Goal: Check status: Check status

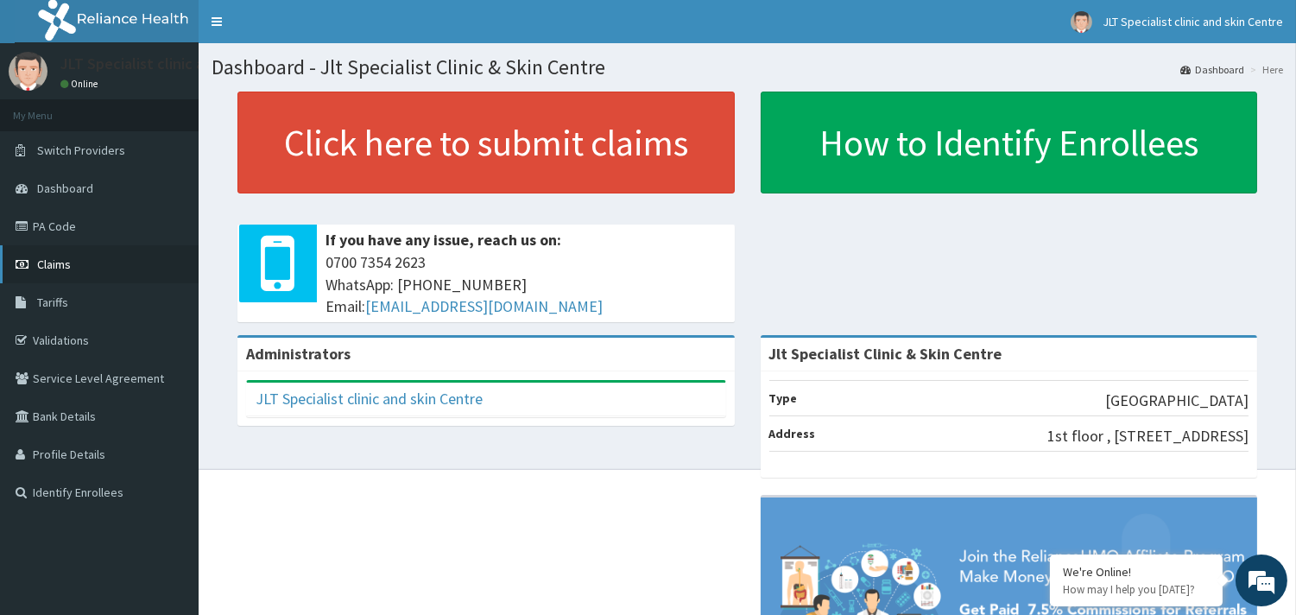
click at [54, 257] on span "Claims" at bounding box center [54, 264] width 34 height 16
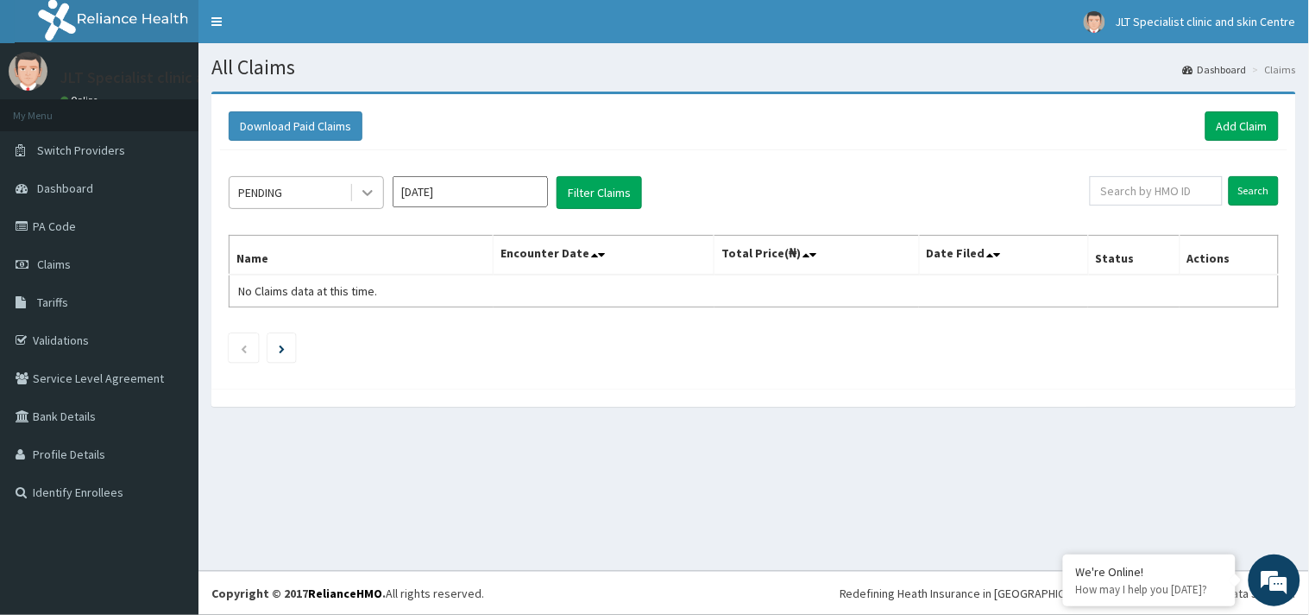
click at [367, 192] on icon at bounding box center [367, 192] width 17 height 17
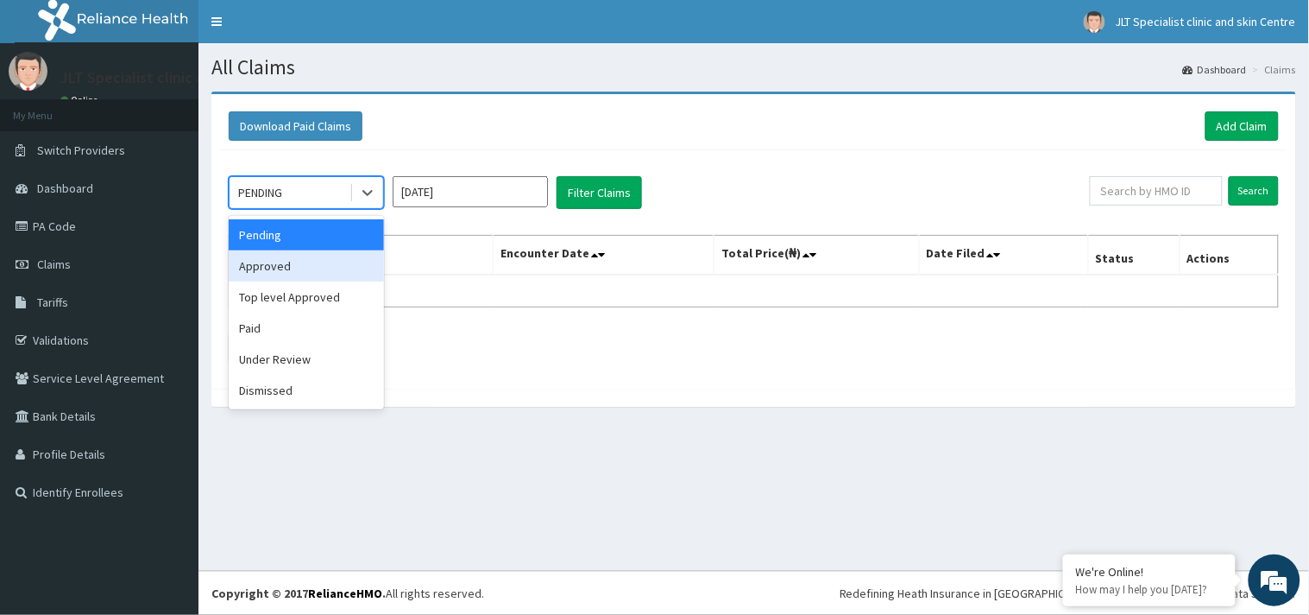
click at [306, 262] on div "Approved" at bounding box center [306, 265] width 155 height 31
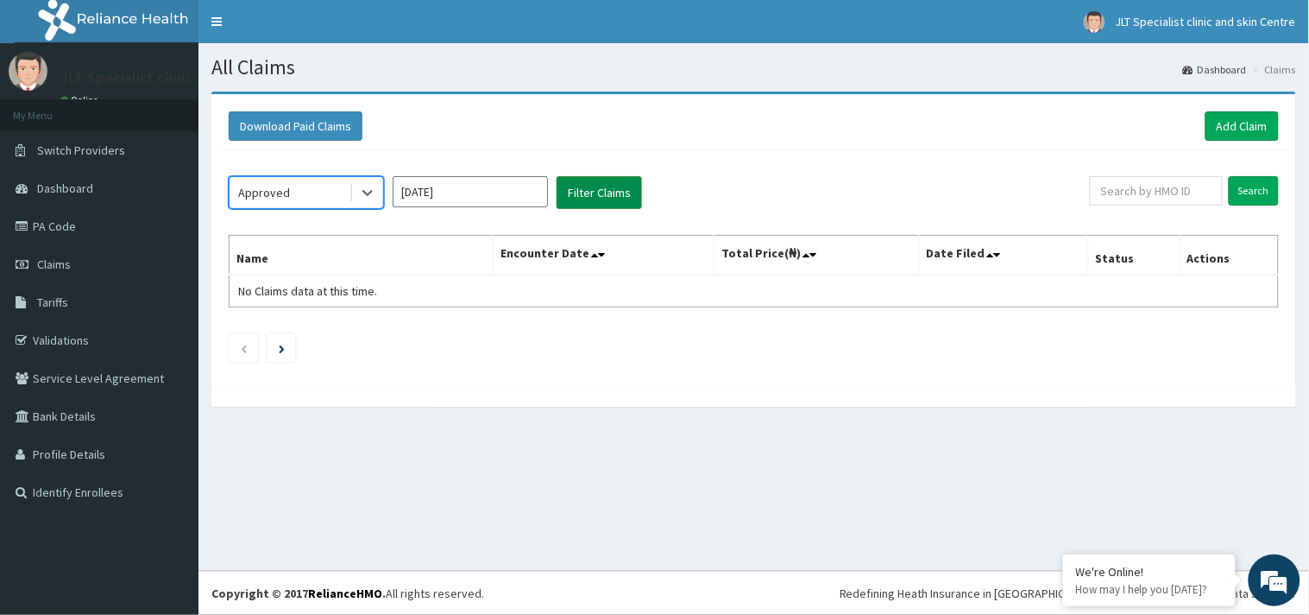
click at [600, 186] on button "Filter Claims" at bounding box center [599, 192] width 85 height 33
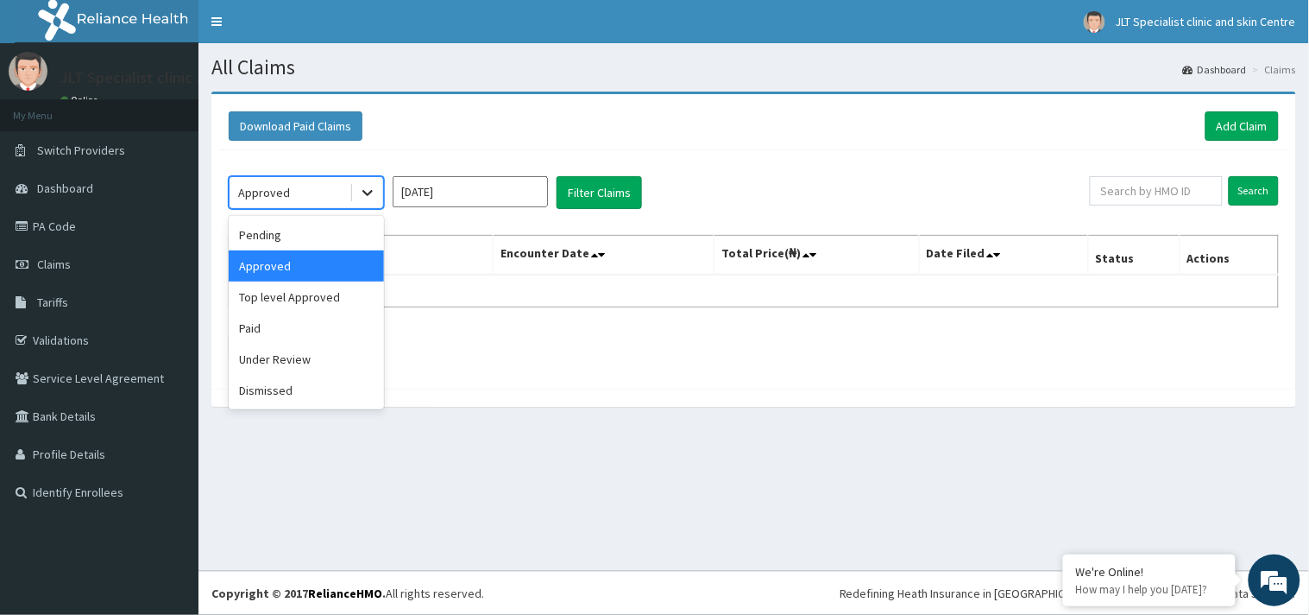
click at [364, 191] on icon at bounding box center [368, 194] width 10 height 6
click at [317, 330] on div "Paid" at bounding box center [306, 327] width 155 height 31
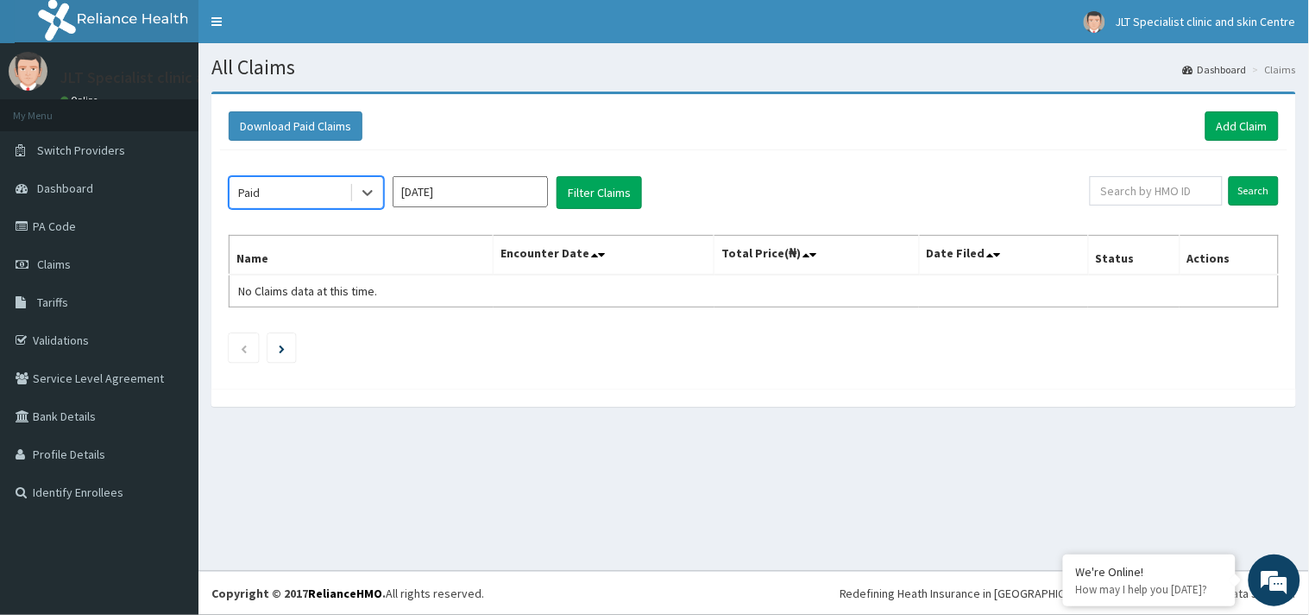
click at [473, 194] on input "Sep 2025" at bounding box center [470, 191] width 155 height 31
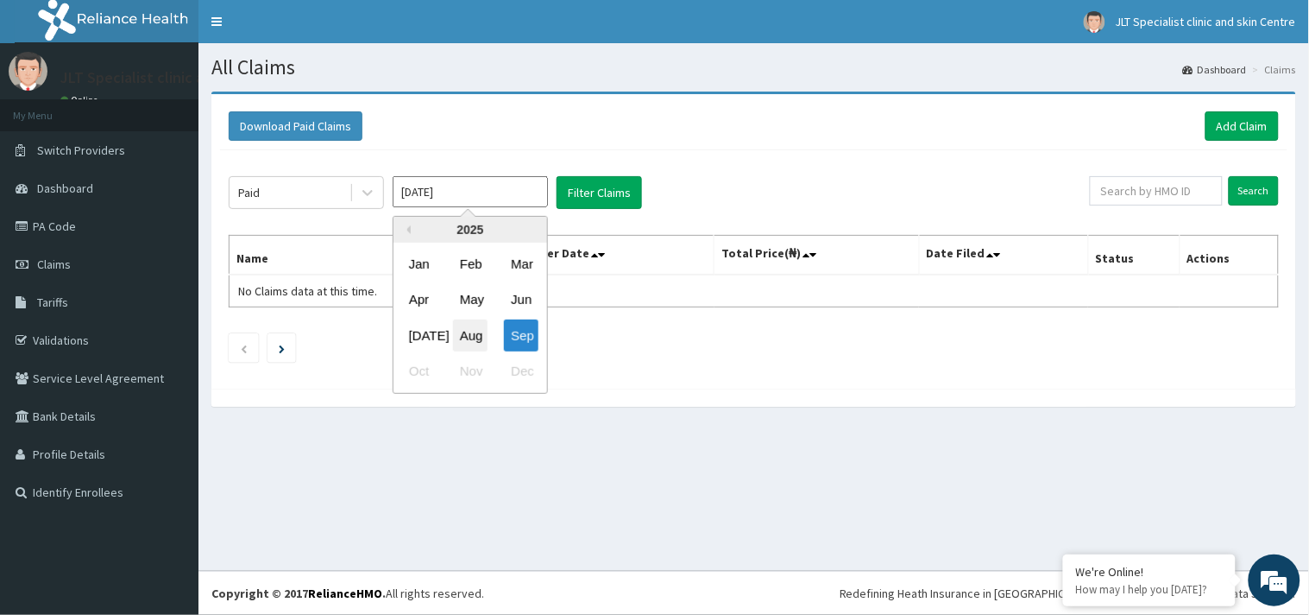
click at [476, 325] on div "Aug" at bounding box center [470, 335] width 35 height 32
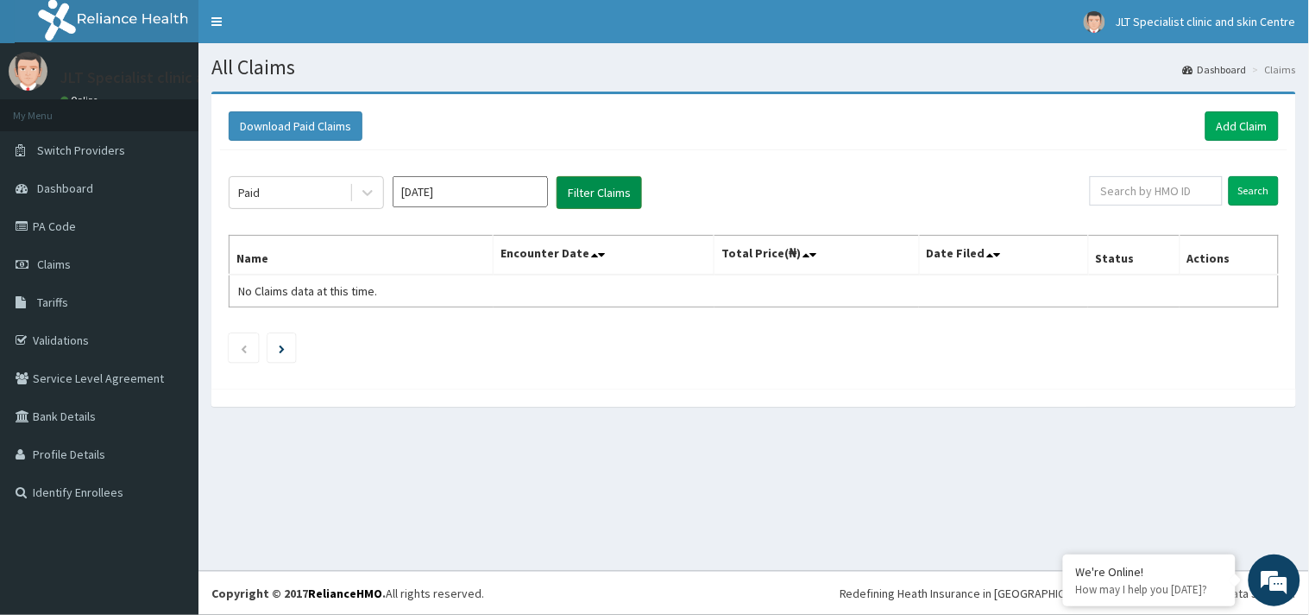
click at [591, 191] on button "Filter Claims" at bounding box center [599, 192] width 85 height 33
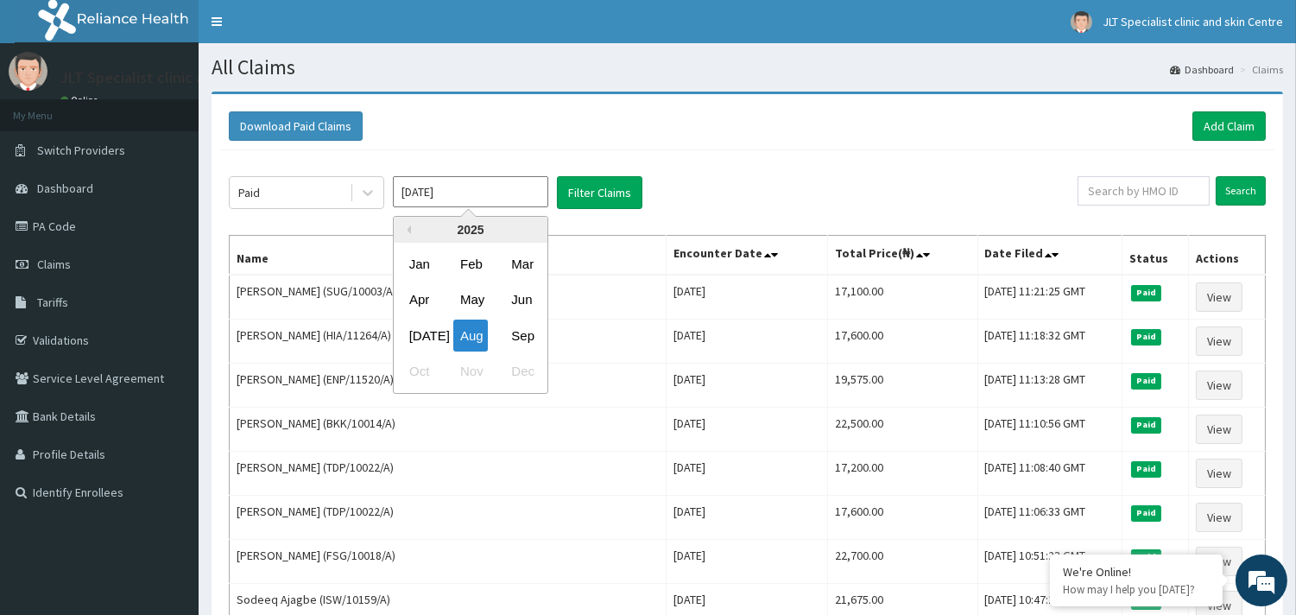
click at [488, 192] on input "Aug 2025" at bounding box center [470, 191] width 155 height 31
click at [519, 334] on div "Sep" at bounding box center [521, 335] width 35 height 32
type input "Sep 2025"
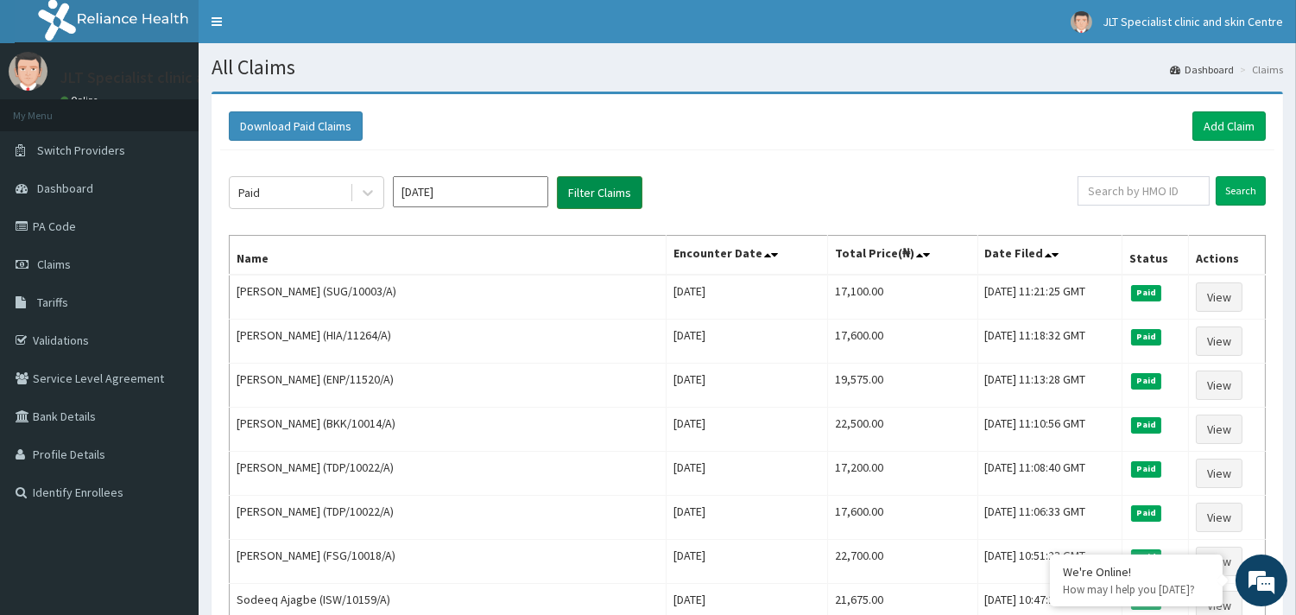
click at [599, 186] on button "Filter Claims" at bounding box center [599, 192] width 85 height 33
